Goal: Task Accomplishment & Management: Complete application form

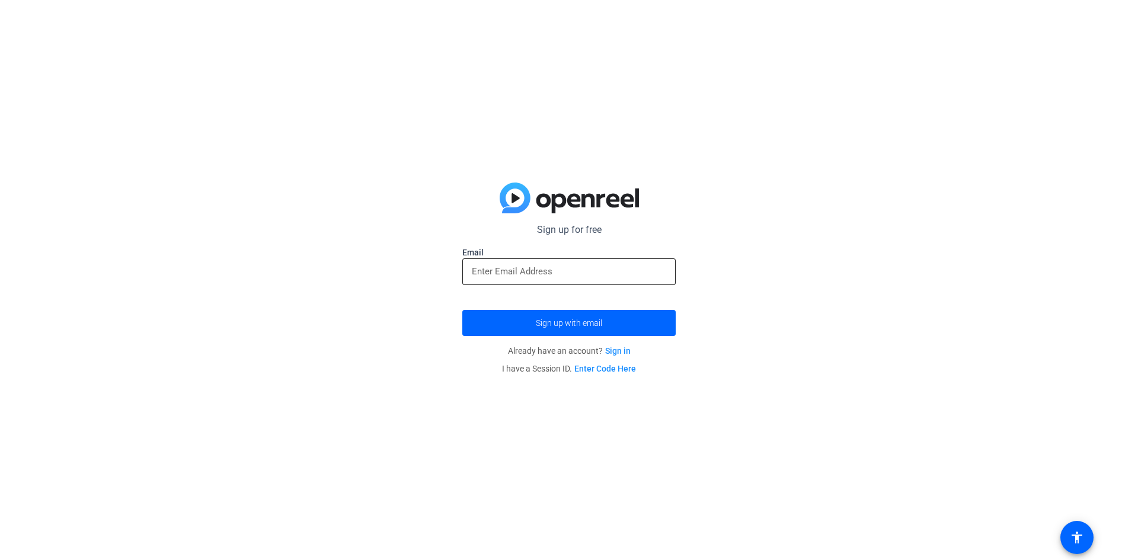
click at [573, 280] on div at bounding box center [569, 271] width 194 height 27
type input "[EMAIL_ADDRESS][DOMAIN_NAME]"
click at [580, 323] on span "Sign up with email" at bounding box center [569, 323] width 66 height 0
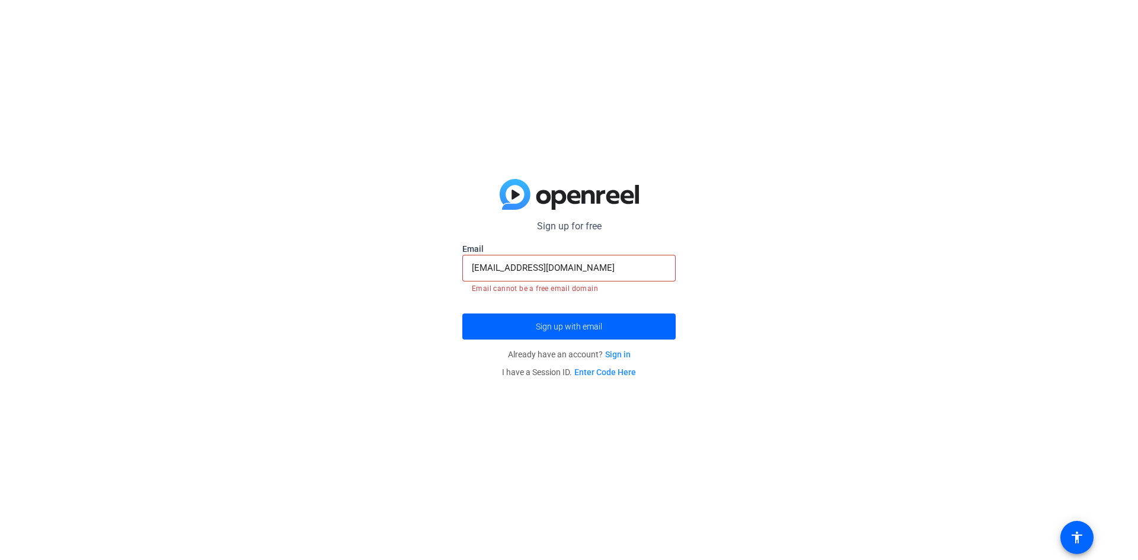
click at [593, 272] on input "[EMAIL_ADDRESS][DOMAIN_NAME]" at bounding box center [569, 268] width 194 height 14
click at [614, 326] on span "submit" at bounding box center [568, 326] width 213 height 28
click at [319, 228] on div "Sign up for free Email [EMAIL_ADDRESS][DOMAIN_NAME] Email cannot be a free emai…" at bounding box center [569, 280] width 1138 height 560
drag, startPoint x: 593, startPoint y: 268, endPoint x: 311, endPoint y: 268, distance: 282.1
click at [304, 260] on div "Sign up for free Email [EMAIL_ADDRESS][DOMAIN_NAME] Email cannot be a free emai…" at bounding box center [569, 280] width 1138 height 560
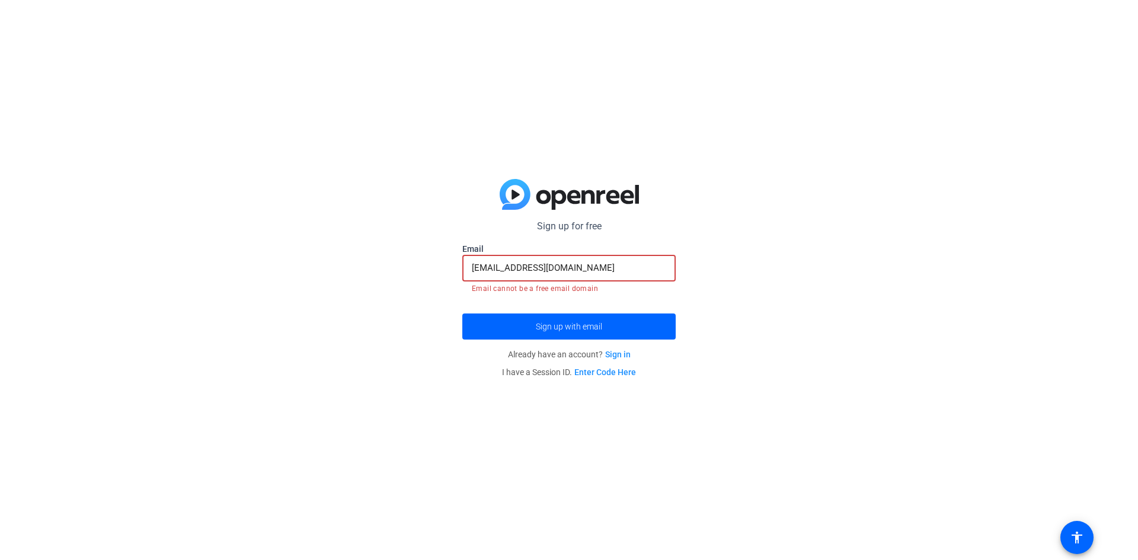
drag, startPoint x: 366, startPoint y: 280, endPoint x: 375, endPoint y: 281, distance: 8.9
click at [366, 280] on div "Sign up for free Email [EMAIL_ADDRESS][DOMAIN_NAME] Email cannot be a free emai…" at bounding box center [569, 280] width 1138 height 560
drag, startPoint x: 594, startPoint y: 267, endPoint x: 291, endPoint y: 270, distance: 303.4
click at [291, 270] on div "Sign up for free Email [EMAIL_ADDRESS][DOMAIN_NAME] Email cannot be a free emai…" at bounding box center [569, 280] width 1138 height 560
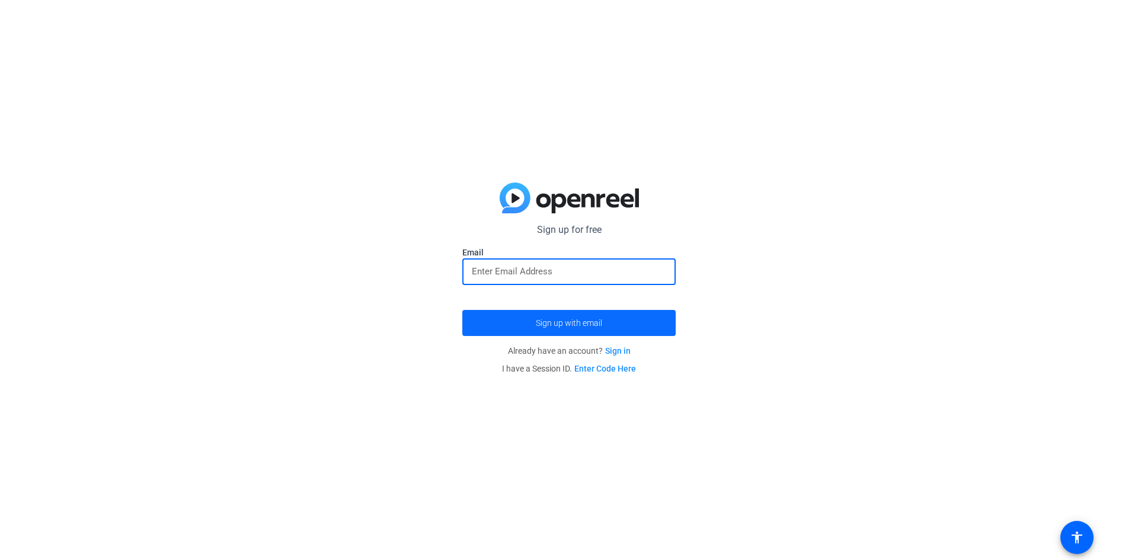
click at [503, 327] on span "submit" at bounding box center [568, 323] width 213 height 28
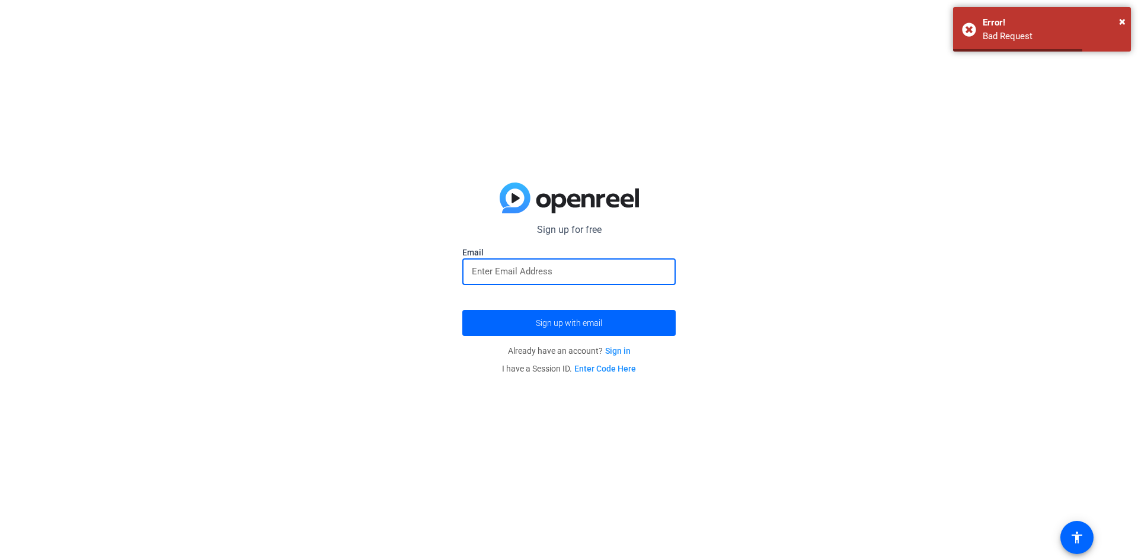
click at [492, 273] on input "email" at bounding box center [569, 271] width 194 height 14
type input "[EMAIL_ADDRESS][DOMAIN_NAME]"
click at [472, 271] on input "[EMAIL_ADDRESS][DOMAIN_NAME]" at bounding box center [569, 271] width 194 height 14
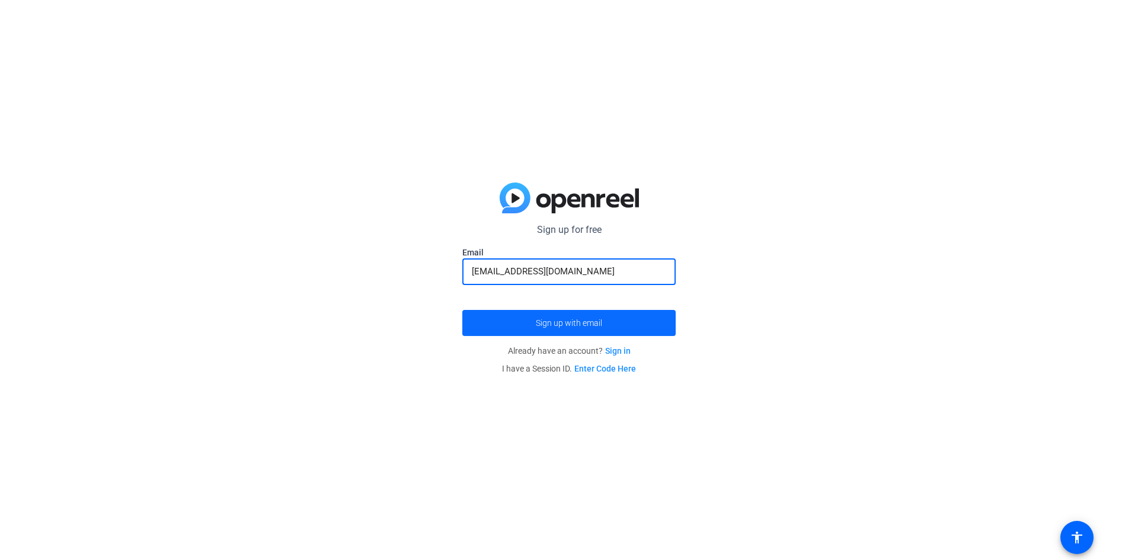
click at [539, 328] on span "submit" at bounding box center [568, 323] width 213 height 28
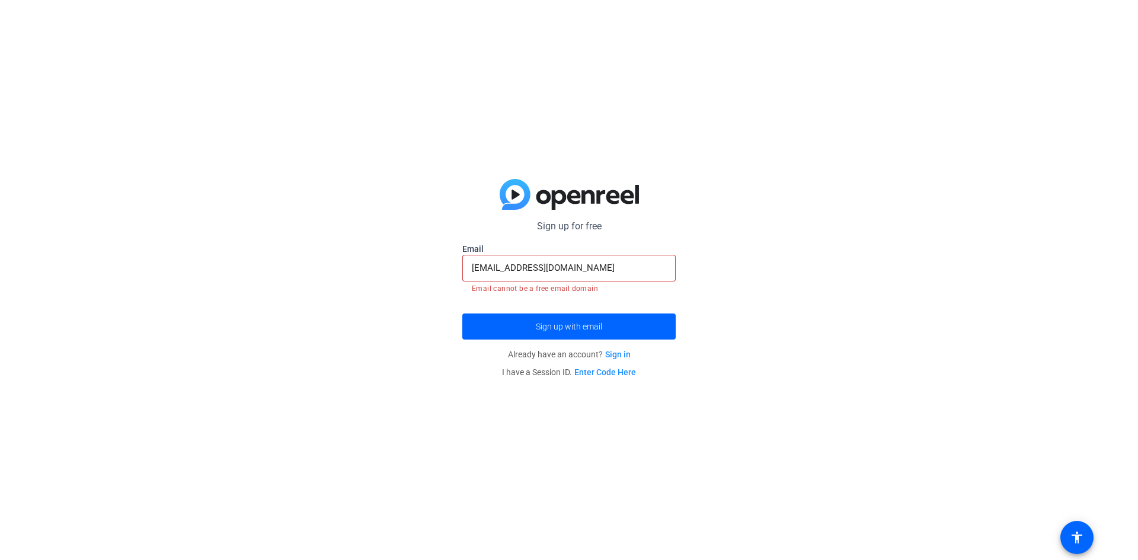
click at [524, 289] on mat-error "Email cannot be a free email domain" at bounding box center [569, 288] width 194 height 13
